Goal: Task Accomplishment & Management: Manage account settings

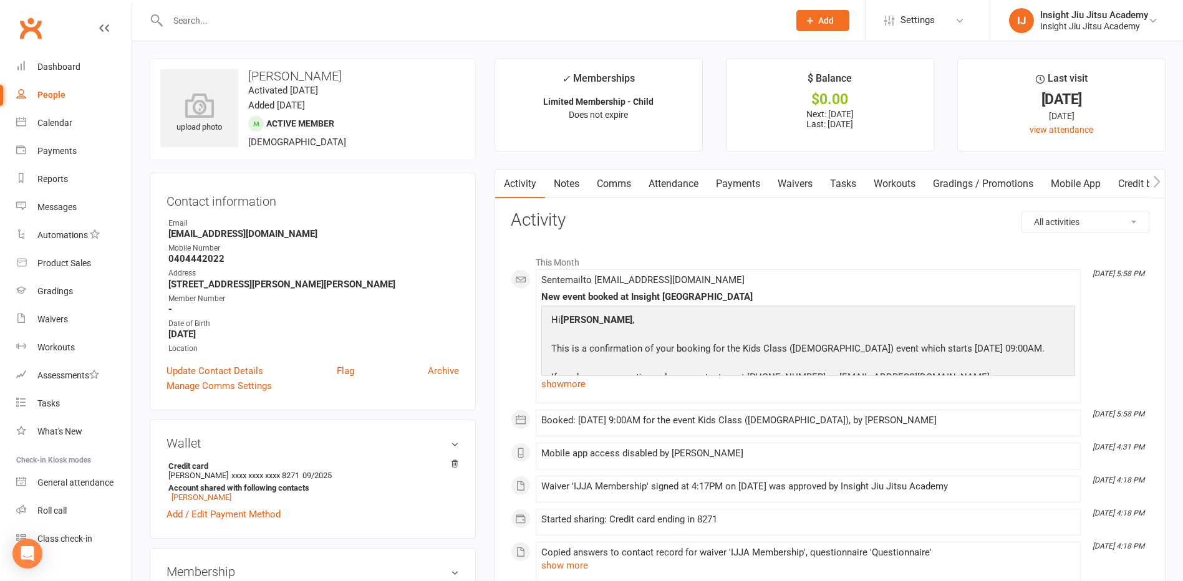
click at [30, 70] on link "Dashboard" at bounding box center [73, 67] width 115 height 28
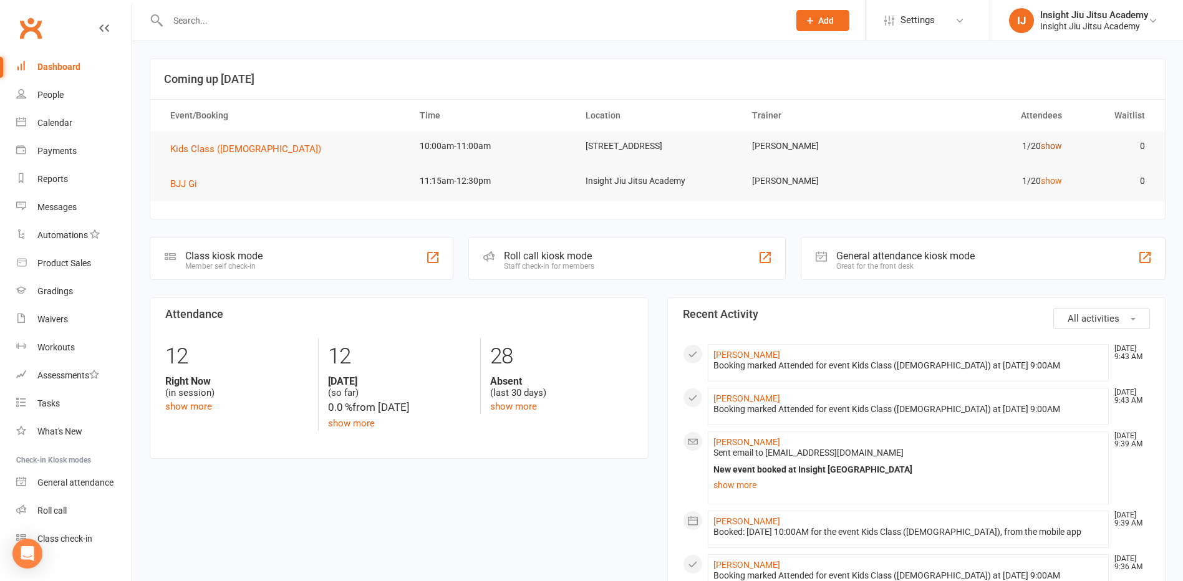
click at [1048, 145] on link "show" at bounding box center [1050, 146] width 21 height 10
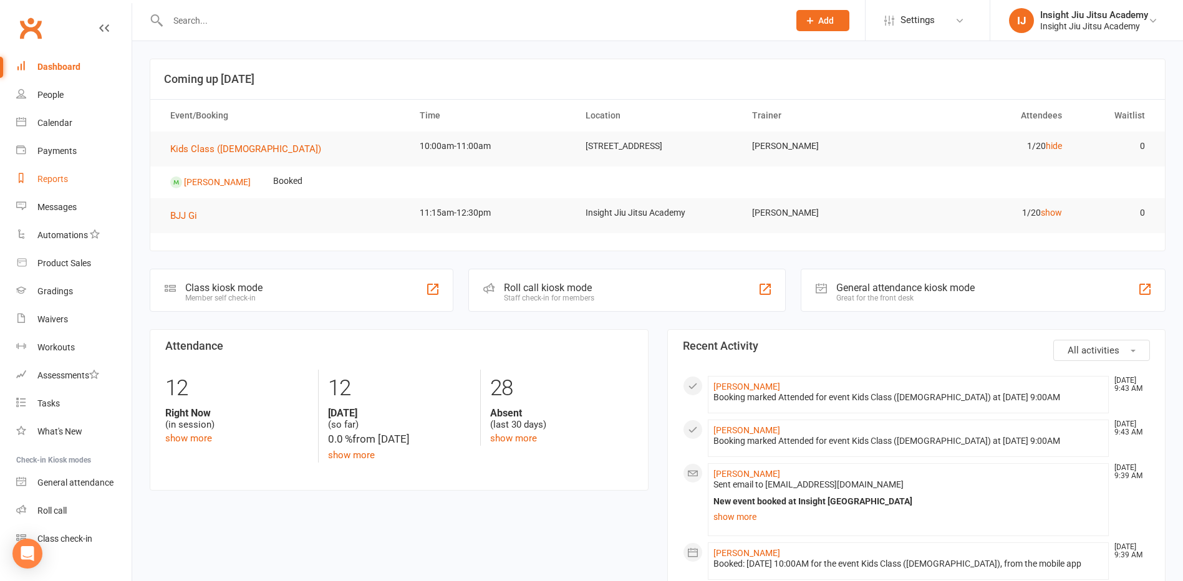
click at [46, 180] on div "Reports" at bounding box center [52, 179] width 31 height 10
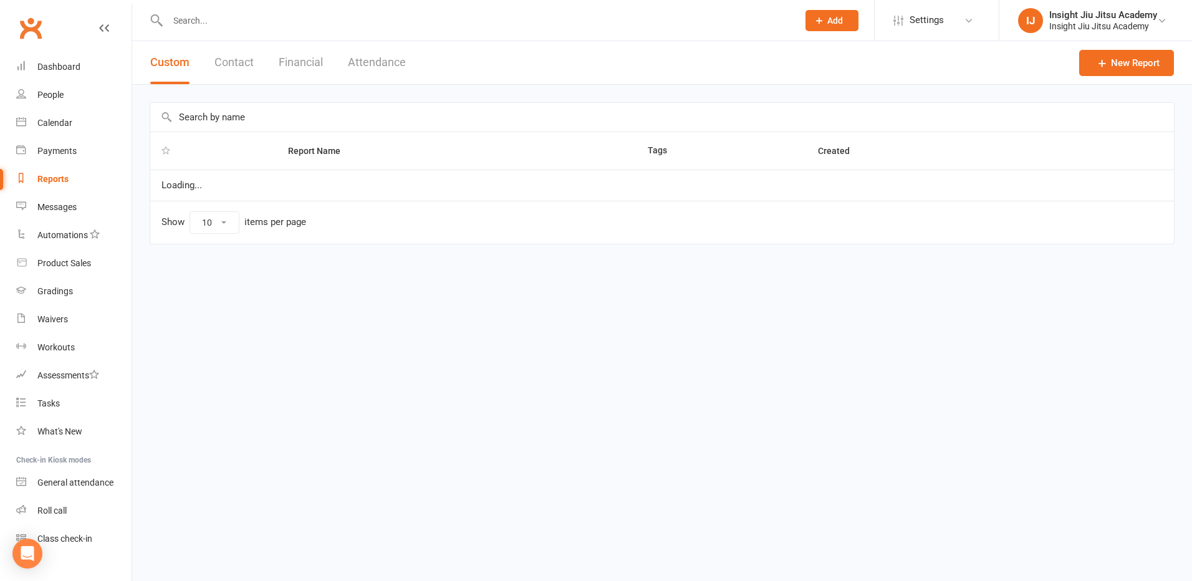
select select "25"
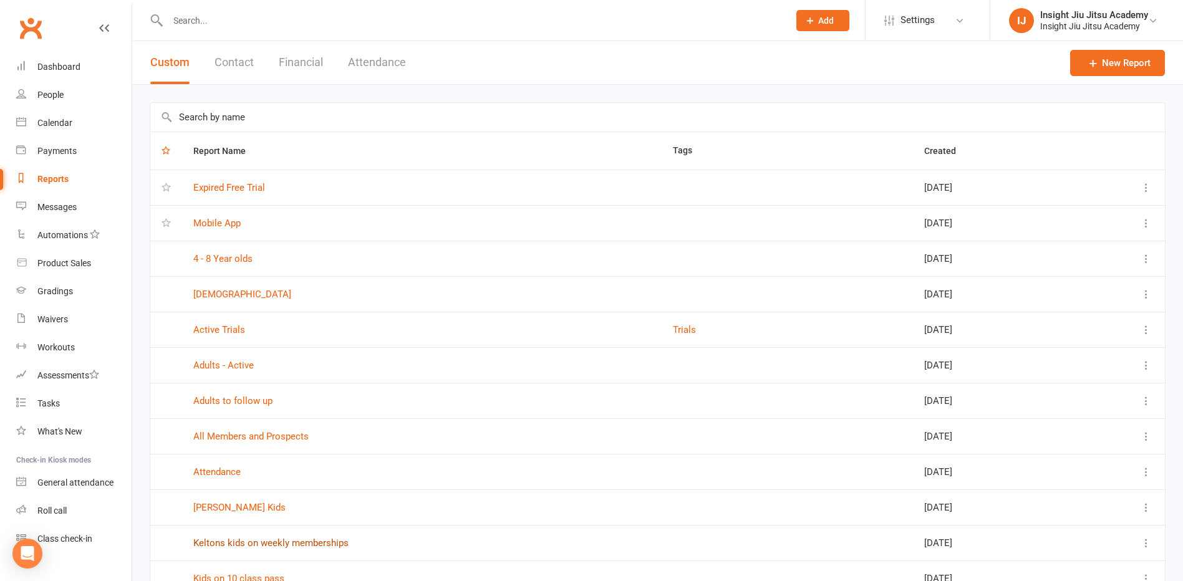
click at [242, 540] on link "Keltons kids on weekly memberships" at bounding box center [270, 542] width 155 height 11
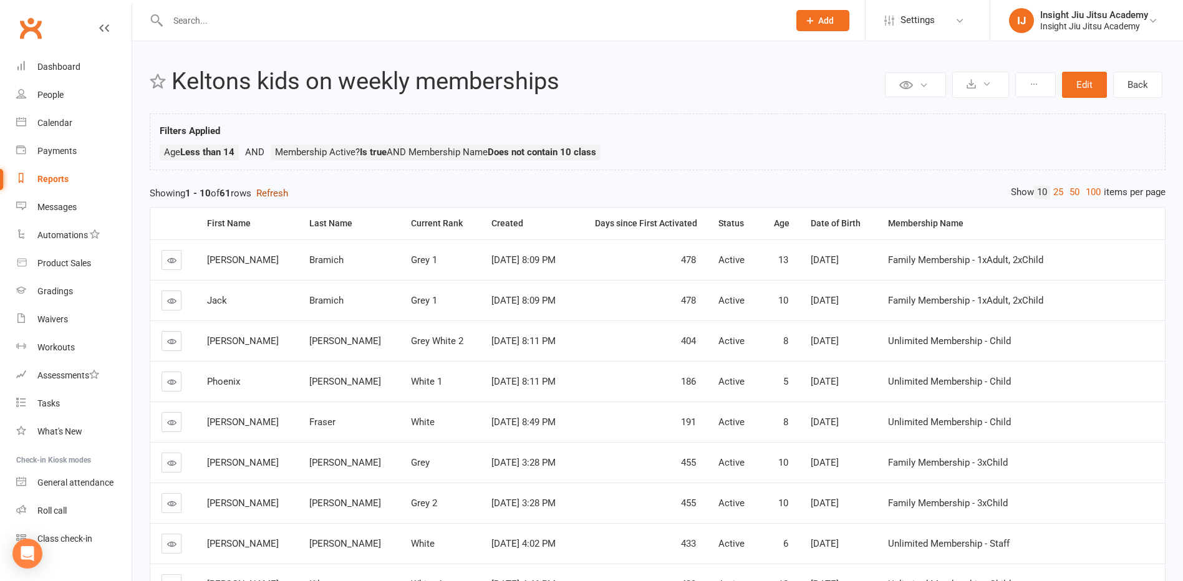
click at [273, 193] on button "Refresh" at bounding box center [272, 193] width 32 height 15
click at [207, 9] on div at bounding box center [465, 20] width 630 height 41
click at [208, 24] on input "text" at bounding box center [472, 20] width 616 height 17
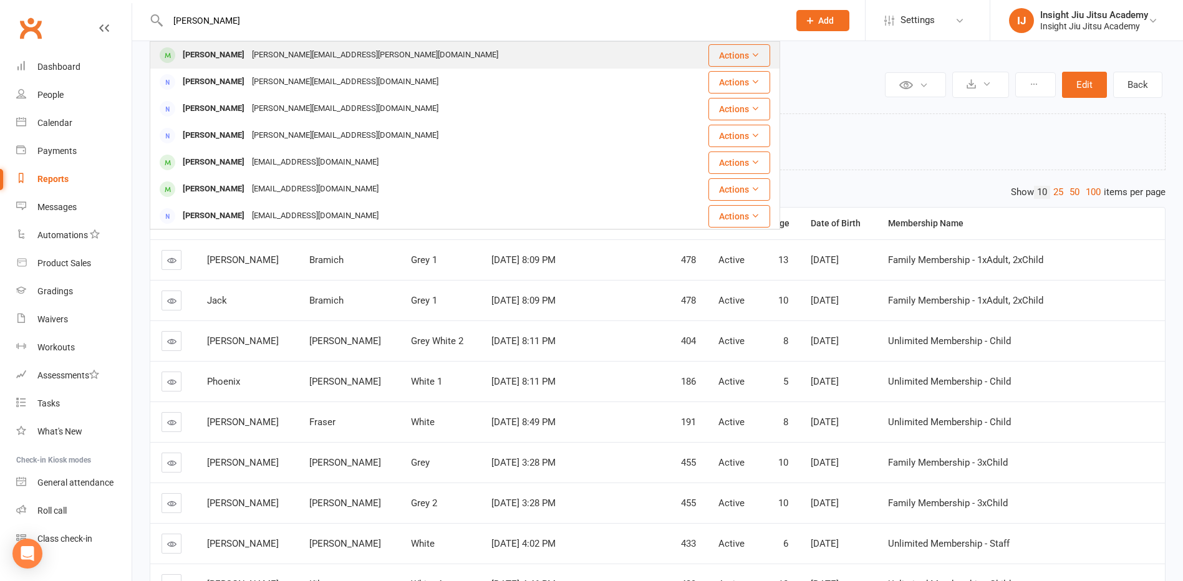
type input "[PERSON_NAME]"
click at [248, 56] on div "[PERSON_NAME][EMAIL_ADDRESS][PERSON_NAME][DOMAIN_NAME]" at bounding box center [375, 55] width 254 height 18
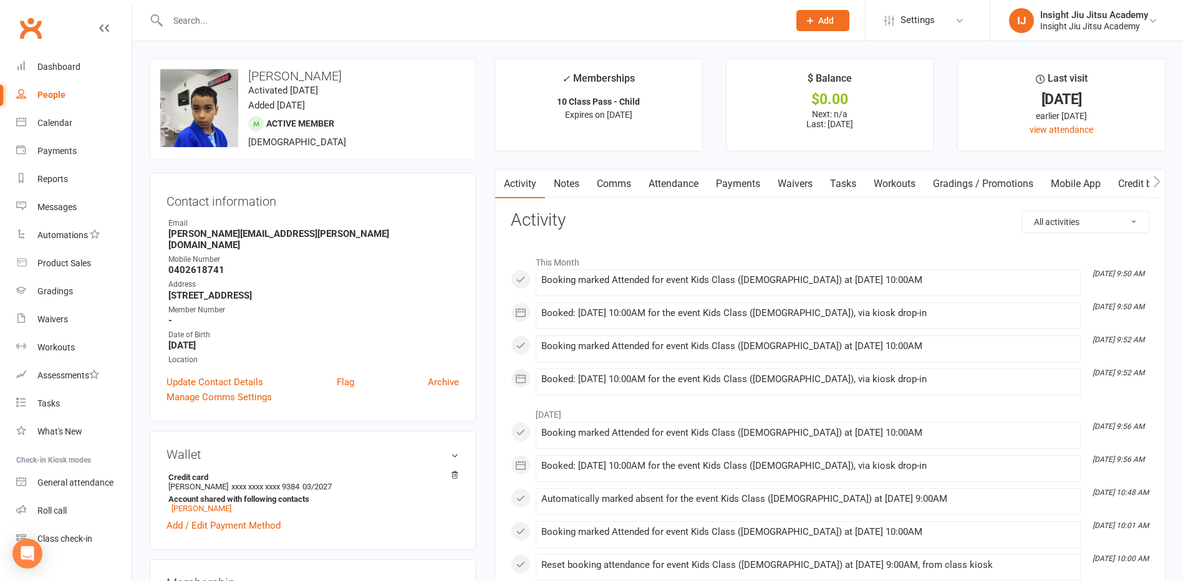
click at [663, 181] on link "Attendance" at bounding box center [673, 184] width 67 height 29
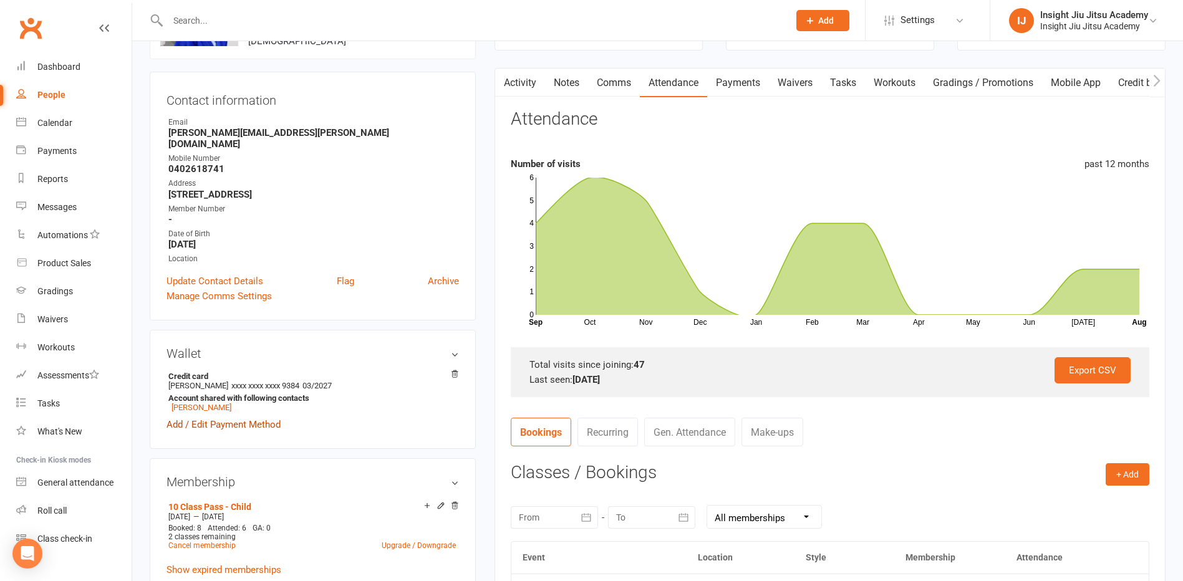
scroll to position [187, 0]
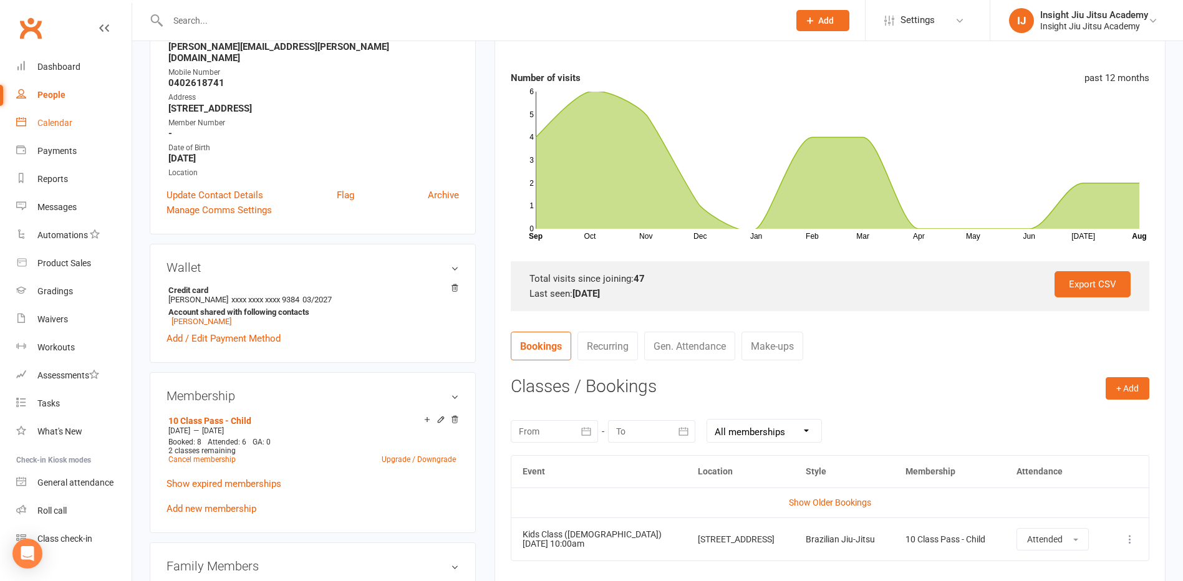
click at [57, 118] on div "Calendar" at bounding box center [54, 123] width 35 height 10
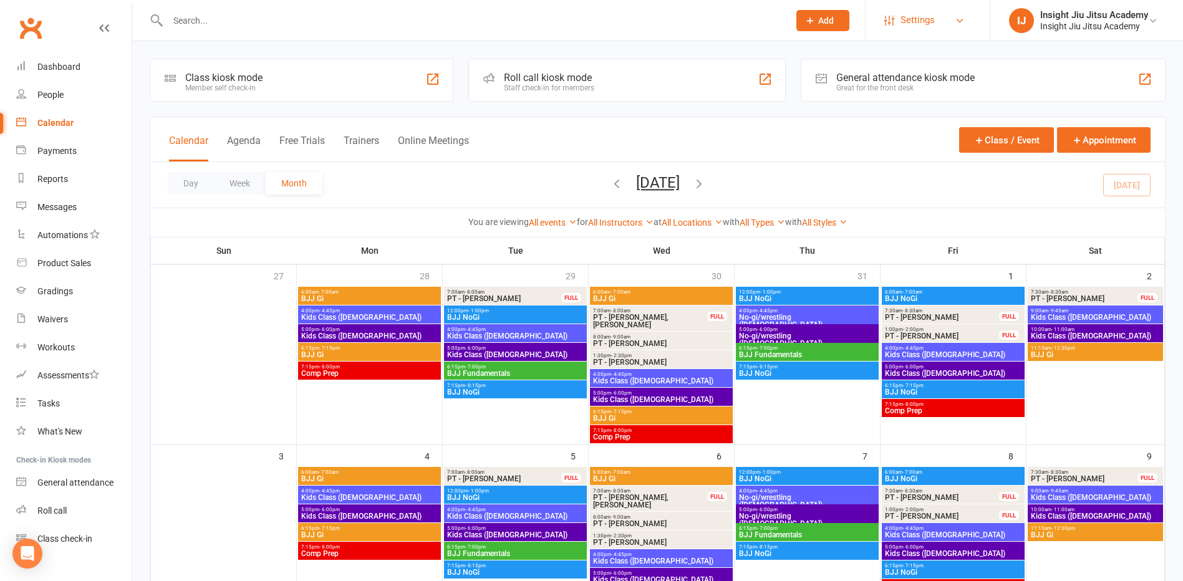
click at [964, 23] on link "Settings" at bounding box center [927, 20] width 87 height 28
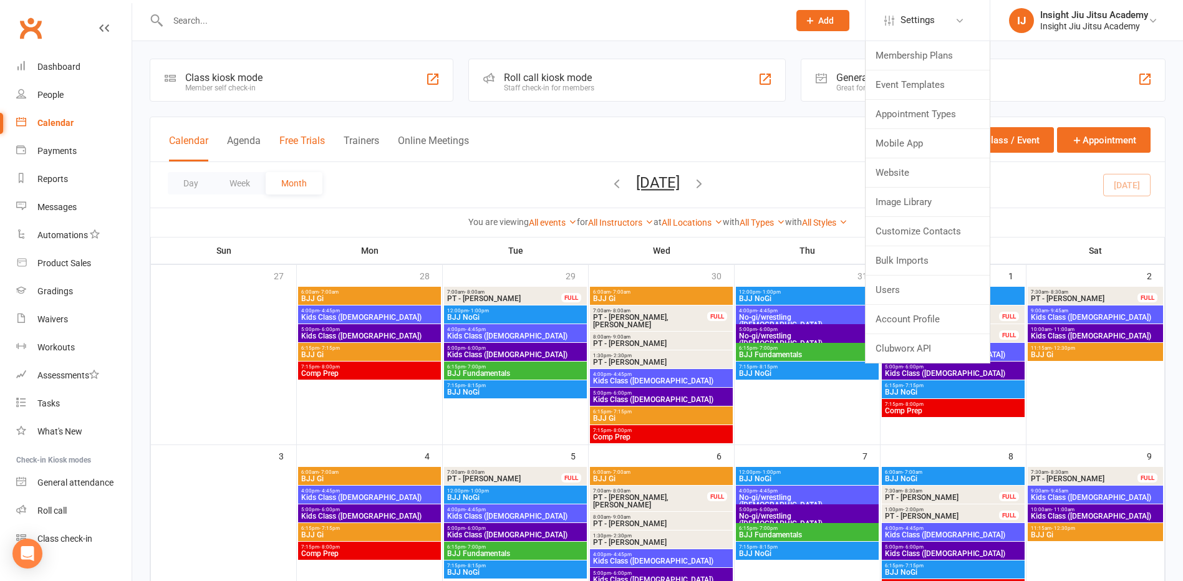
click at [310, 139] on button "Free Trials" at bounding box center [302, 148] width 46 height 27
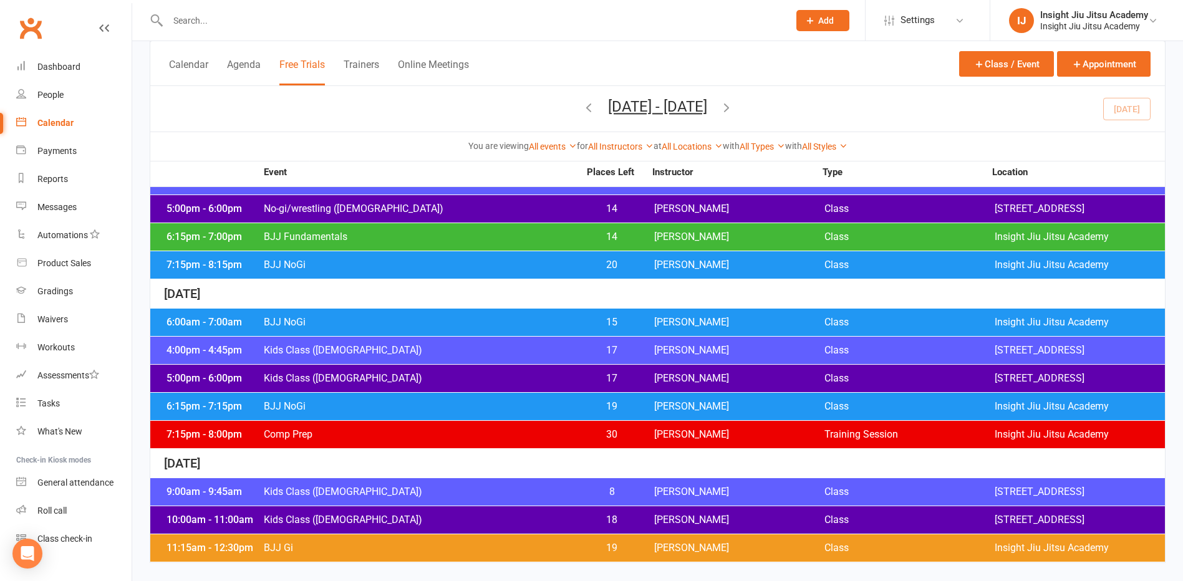
scroll to position [748, 0]
click at [236, 65] on button "Agenda" at bounding box center [244, 72] width 34 height 27
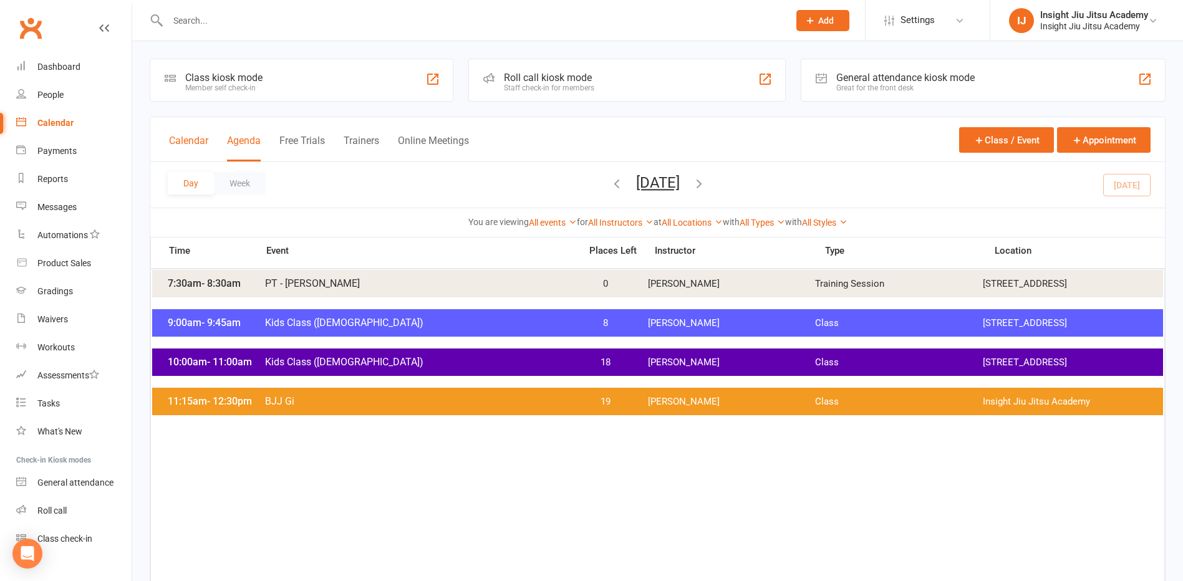
click at [185, 135] on button "Calendar" at bounding box center [188, 148] width 39 height 27
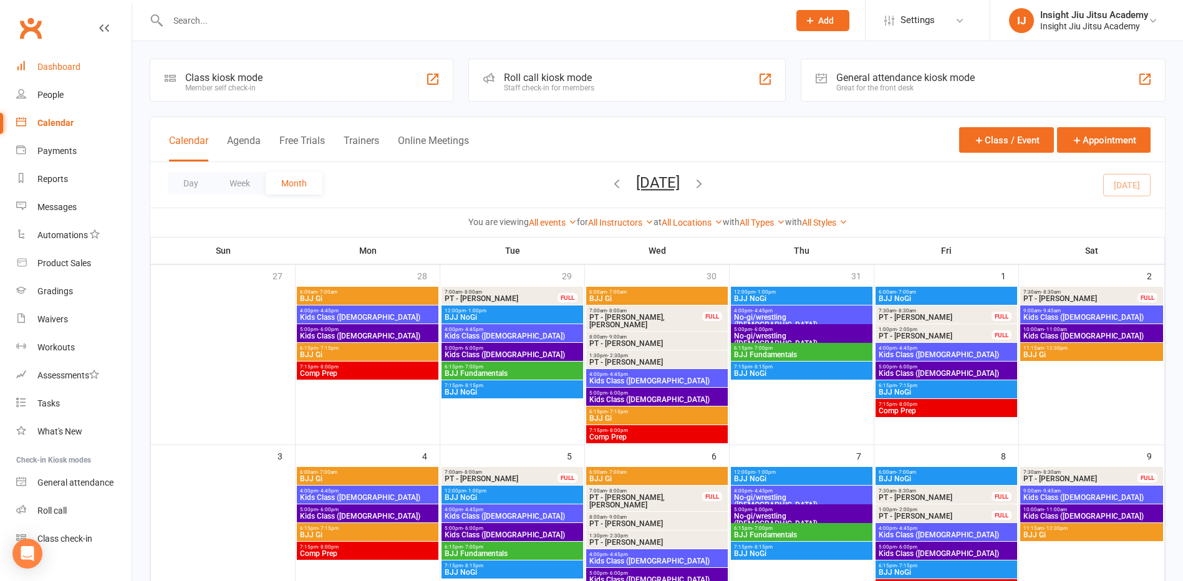
click at [55, 70] on div "Dashboard" at bounding box center [58, 67] width 43 height 10
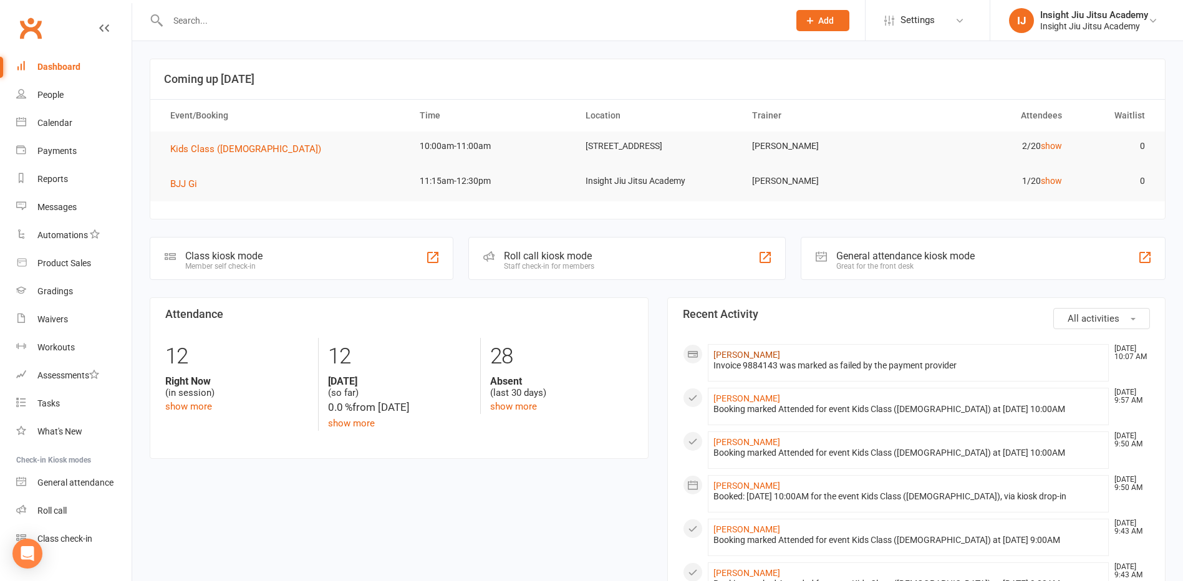
click at [737, 355] on link "[PERSON_NAME]" at bounding box center [746, 355] width 67 height 10
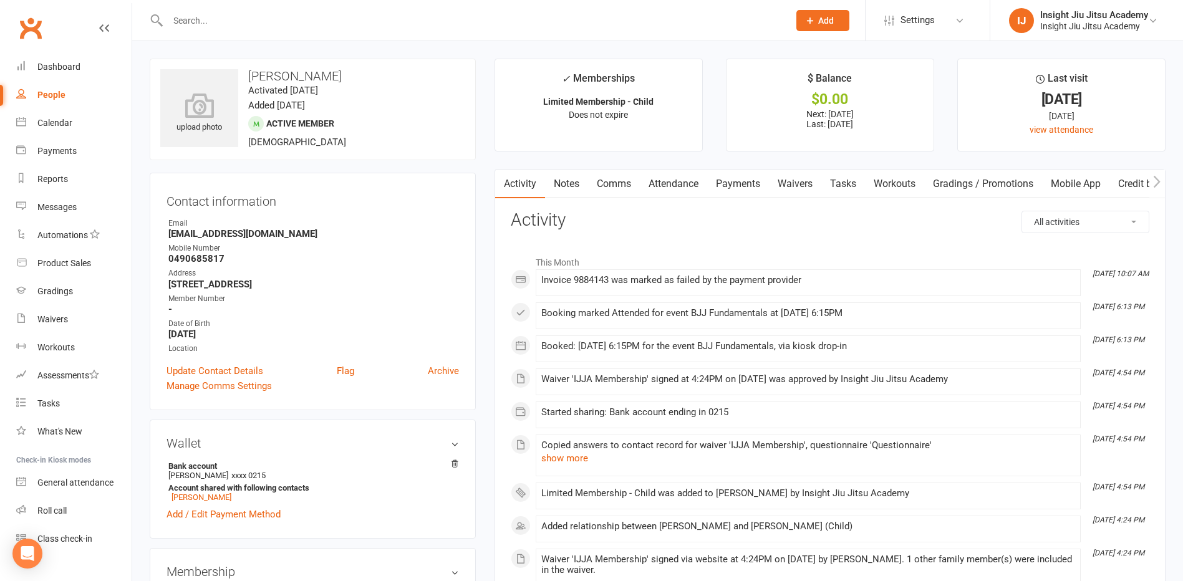
click at [741, 183] on link "Payments" at bounding box center [738, 184] width 62 height 29
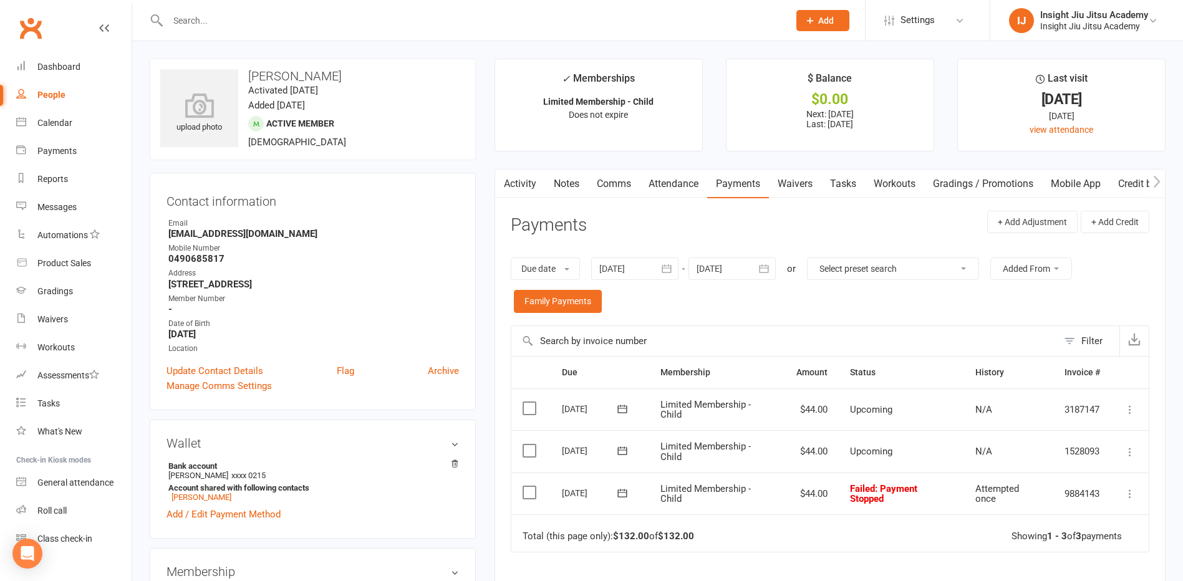
click at [1130, 492] on icon at bounding box center [1129, 493] width 12 height 12
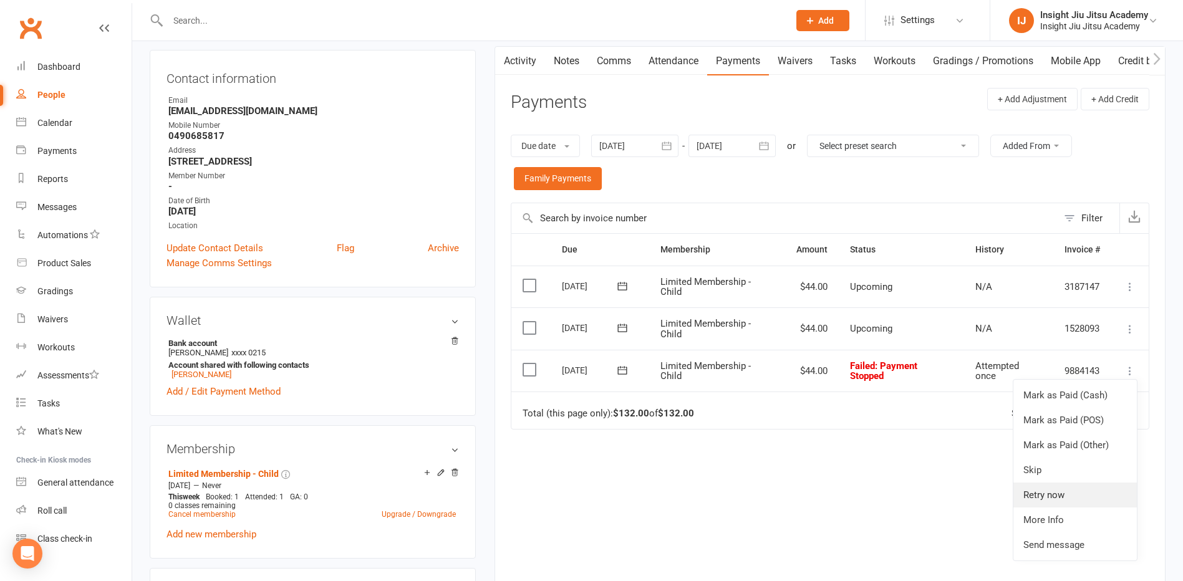
scroll to position [125, 0]
